Goal: Task Accomplishment & Management: Manage account settings

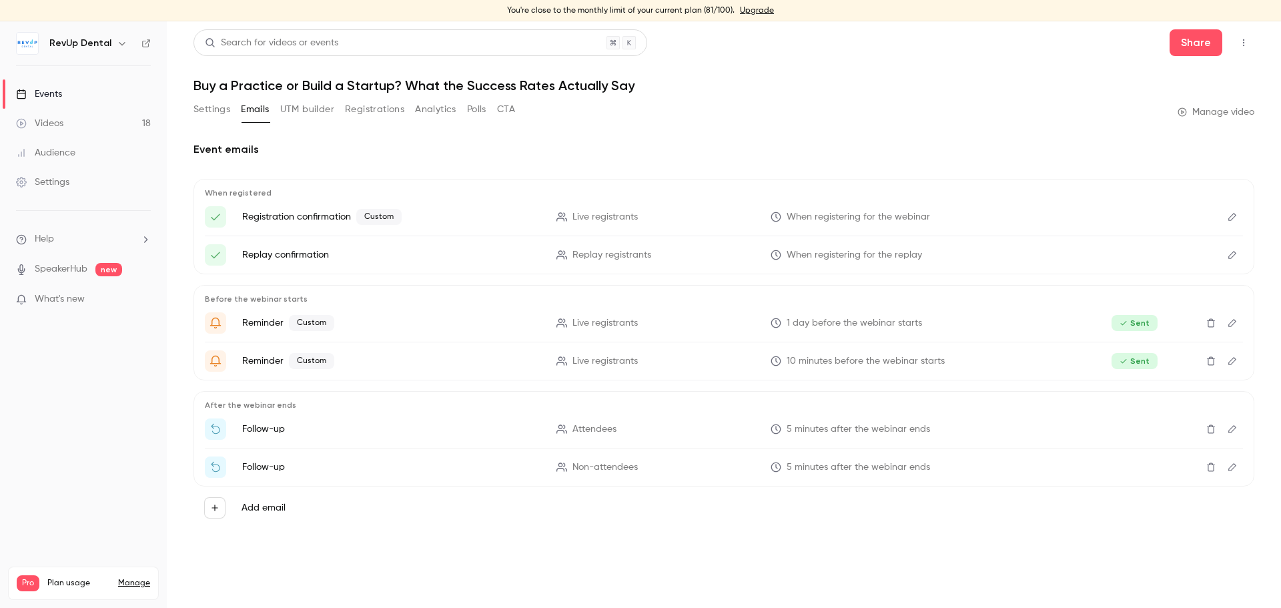
click at [865, 60] on header "Search for videos or events Share Buy a Practice or Build a Startup? What the S…" at bounding box center [723, 61] width 1061 height 64
click at [360, 107] on button "Registrations" at bounding box center [374, 109] width 59 height 21
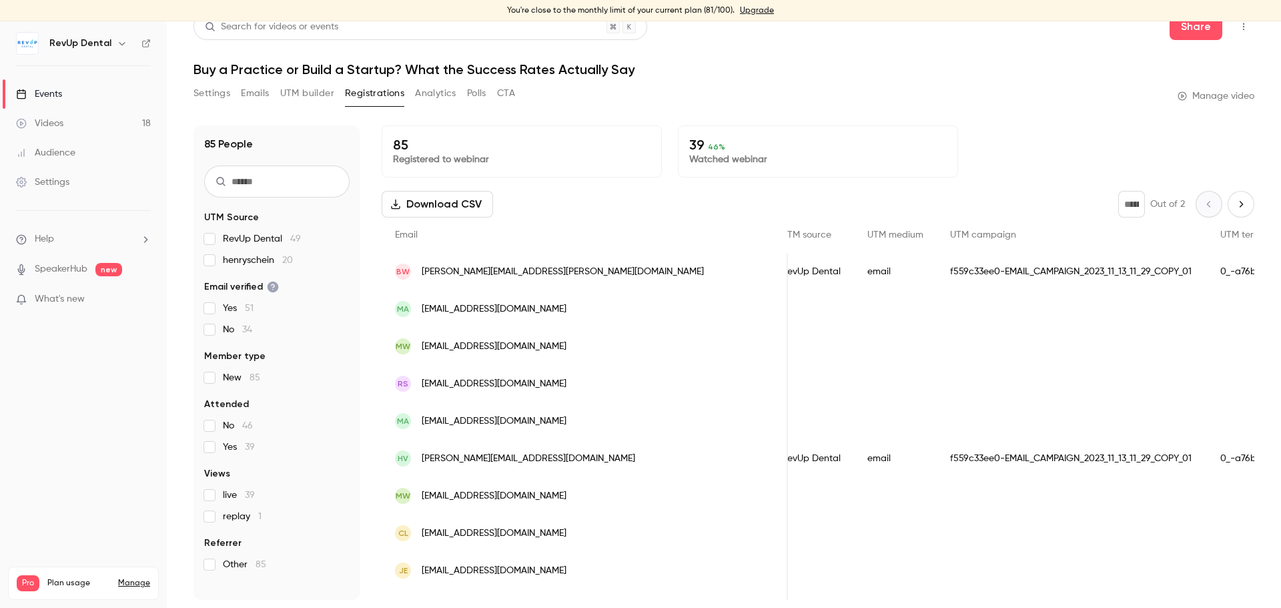
click at [1228, 210] on button "Next page" at bounding box center [1241, 204] width 27 height 27
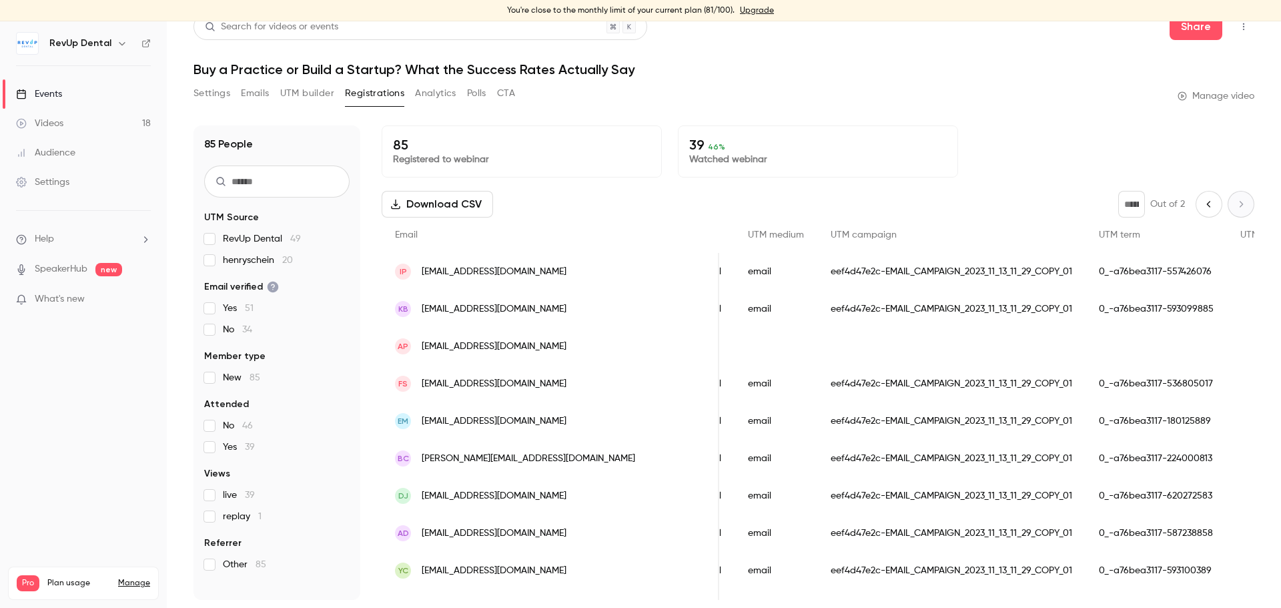
scroll to position [0, 701]
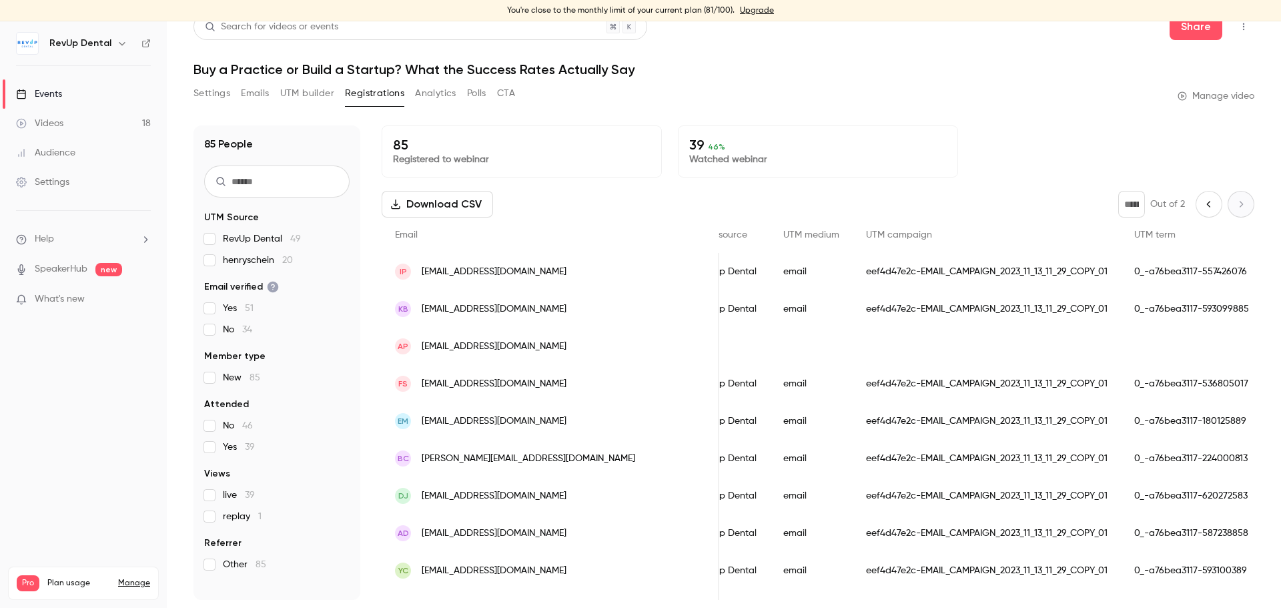
click at [1196, 203] on button "Previous page" at bounding box center [1209, 204] width 27 height 27
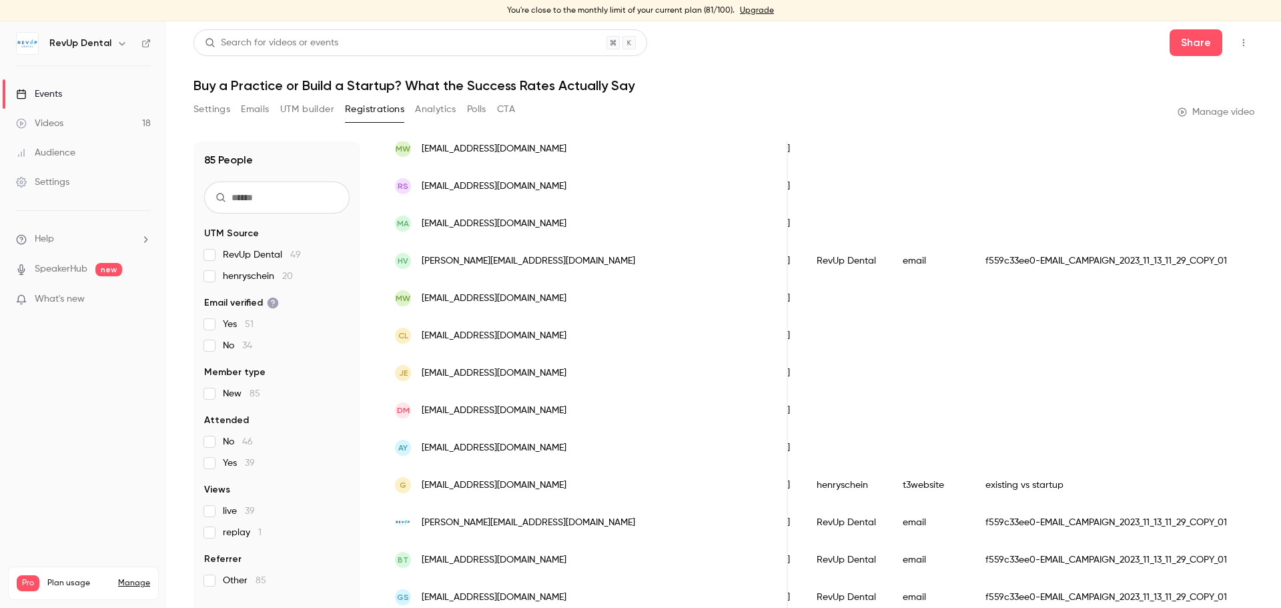
scroll to position [0, 0]
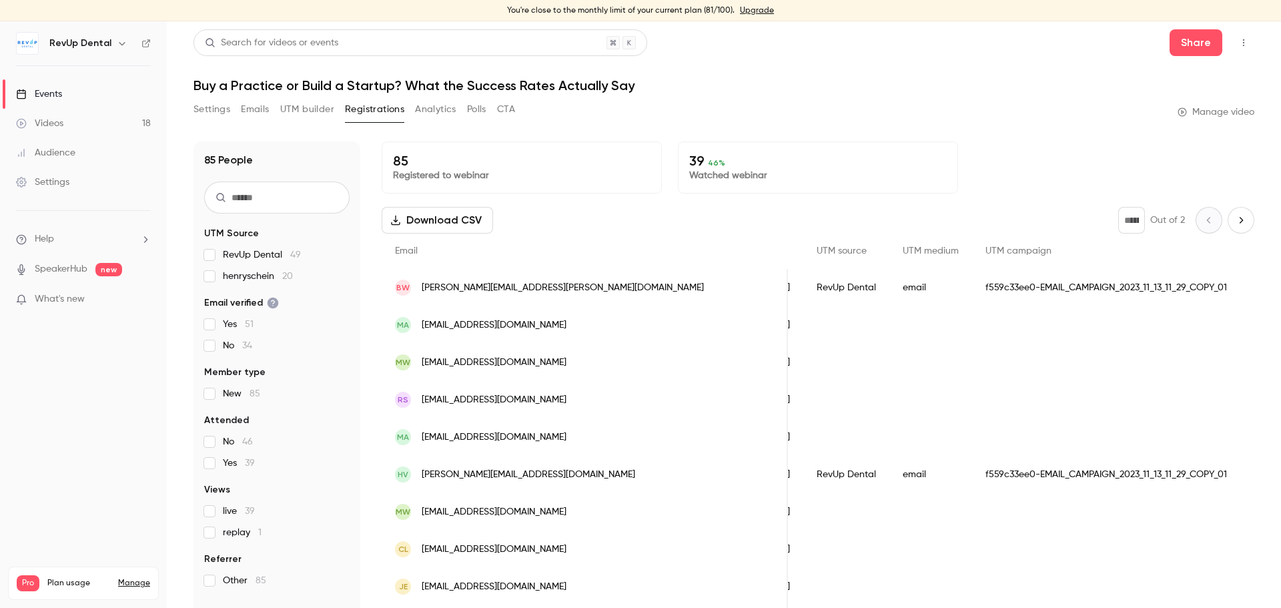
click at [1234, 223] on icon "Next page" at bounding box center [1241, 220] width 15 height 11
type input "*"
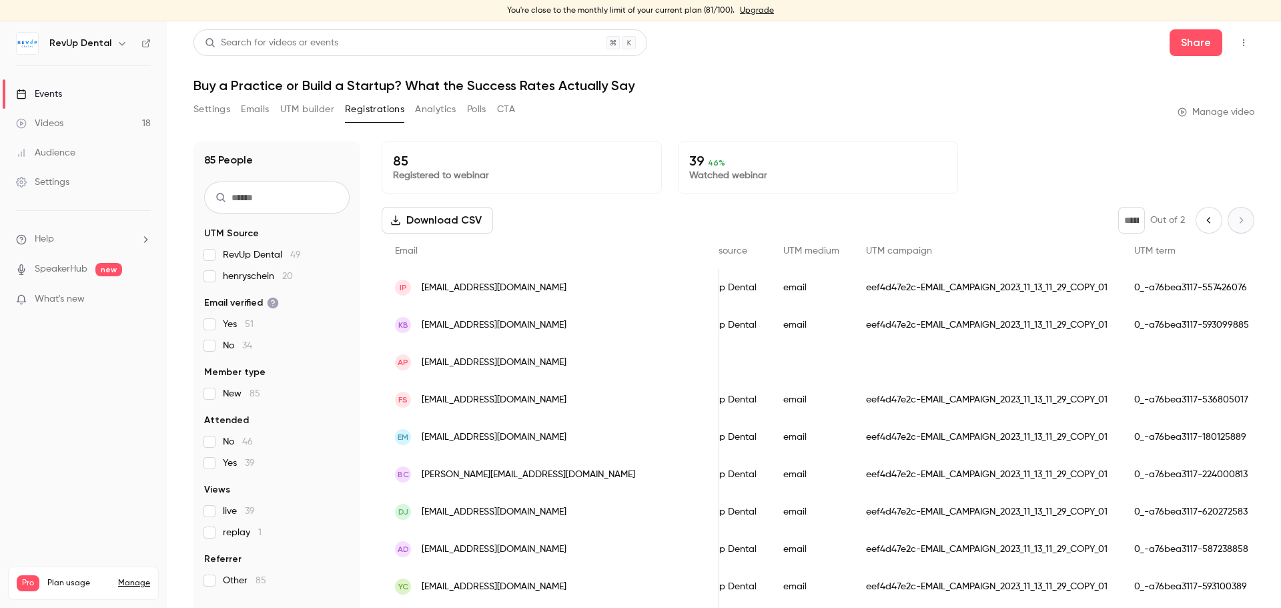
click at [450, 230] on button "Download CSV" at bounding box center [437, 220] width 111 height 27
click at [49, 89] on div "Events" at bounding box center [39, 93] width 46 height 13
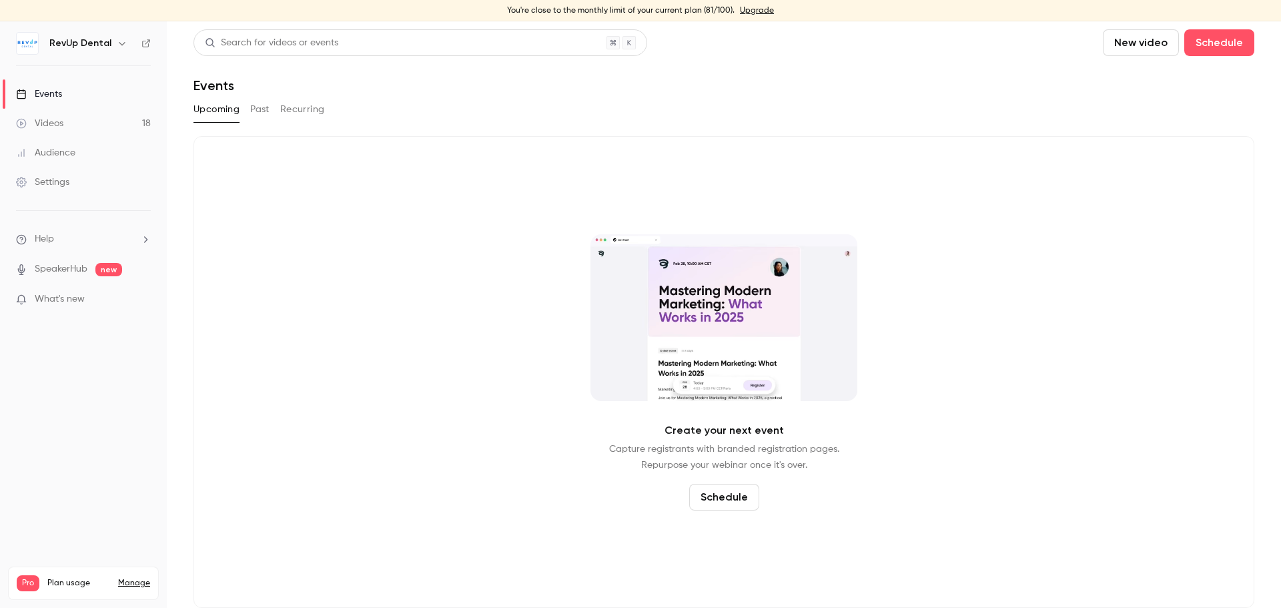
click at [269, 105] on button "Past" at bounding box center [259, 109] width 19 height 21
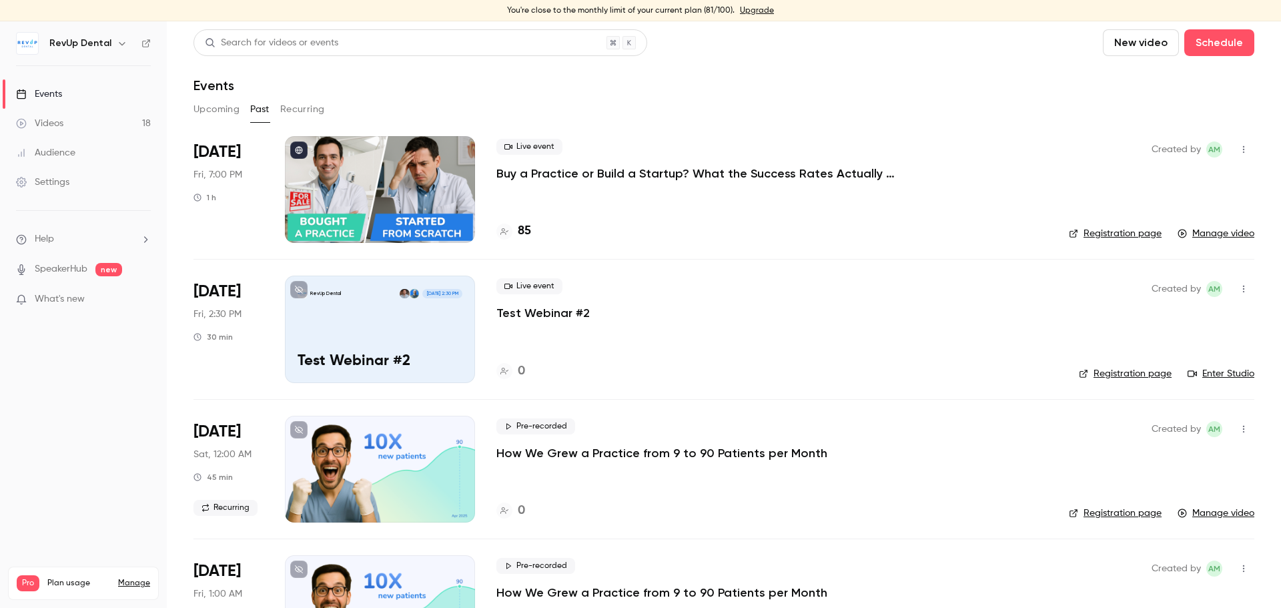
click at [681, 180] on p "Buy a Practice or Build a Startup? What the Success Rates Actually Say" at bounding box center [696, 173] width 400 height 16
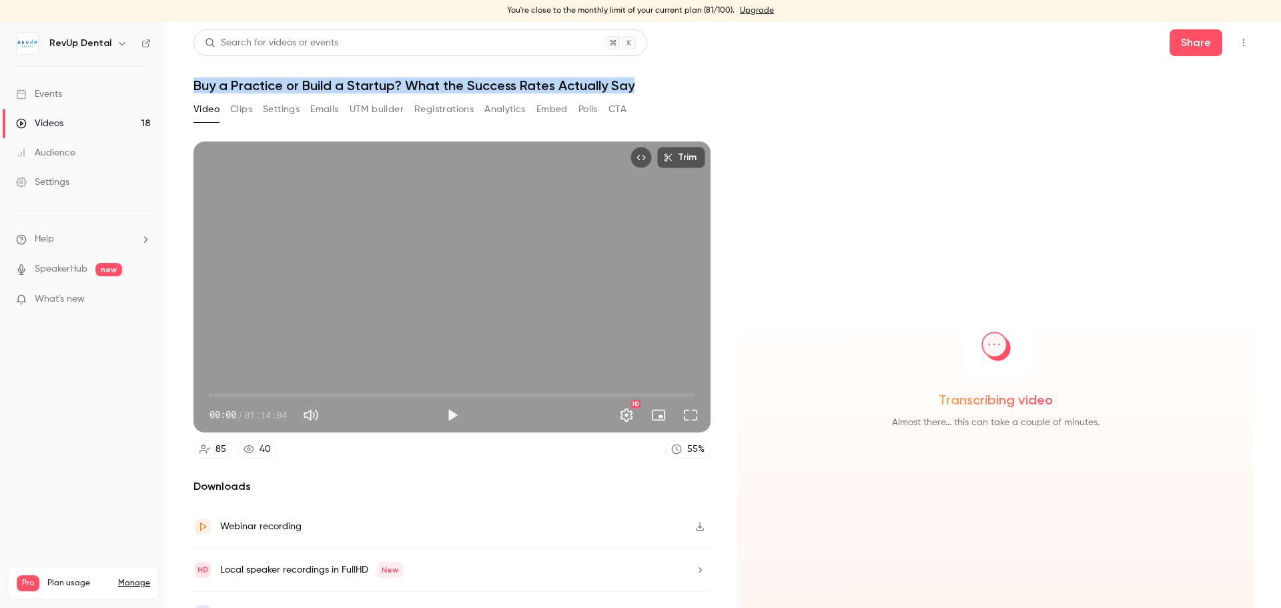
drag, startPoint x: 194, startPoint y: 79, endPoint x: 655, endPoint y: 86, distance: 461.1
click at [655, 86] on h1 "Buy a Practice or Build a Startup? What the Success Rates Actually Say" at bounding box center [723, 85] width 1061 height 16
copy h1 "Buy a Practice or Build a Startup? What the Success Rates Actually Say"
